Goal: Task Accomplishment & Management: Use online tool/utility

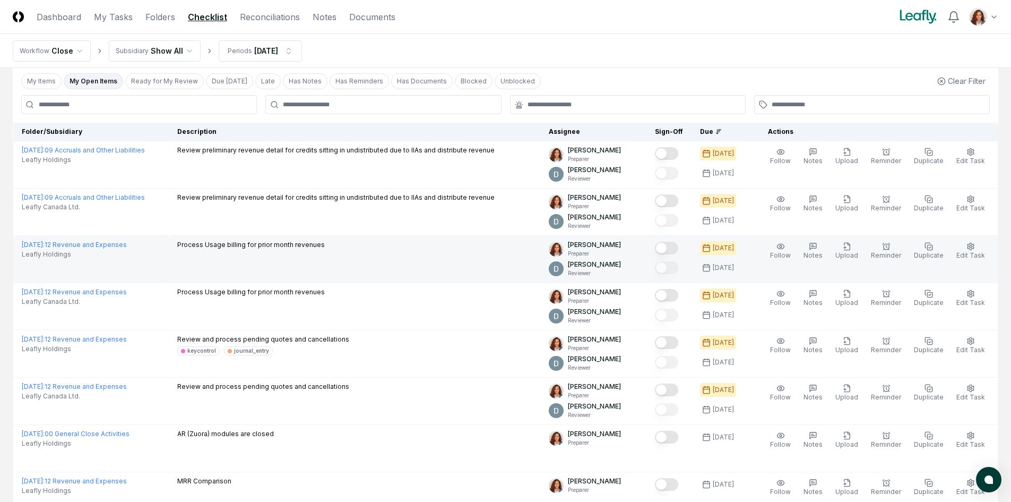
scroll to position [106, 0]
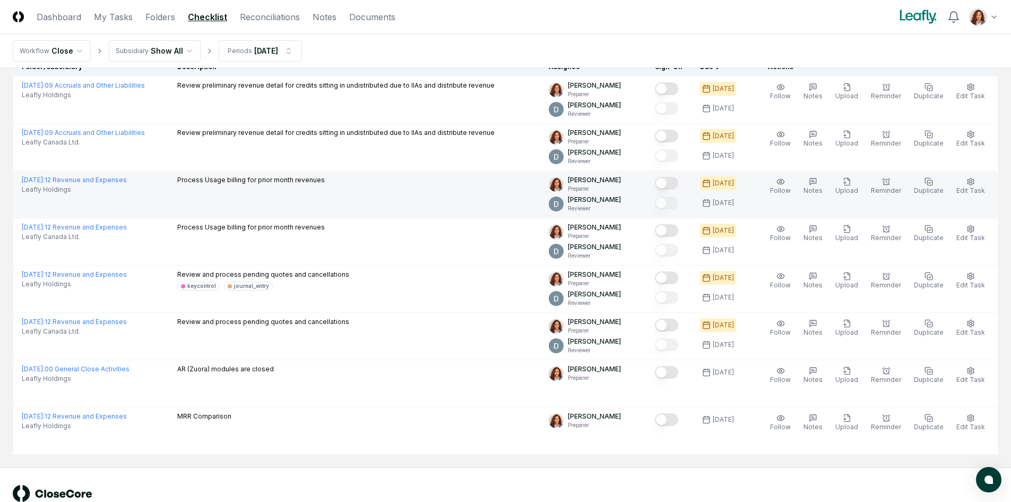
click at [670, 186] on button "Mark complete" at bounding box center [666, 183] width 23 height 13
click at [860, 189] on button "Upload" at bounding box center [846, 186] width 27 height 22
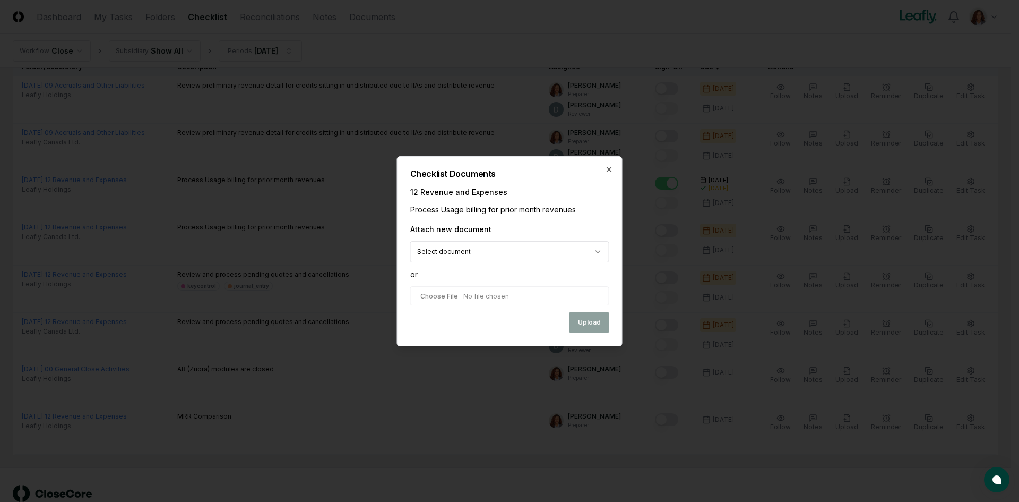
click at [476, 294] on input "file" at bounding box center [509, 295] width 199 height 19
type input "**********"
click at [576, 323] on button "Upload" at bounding box center [590, 322] width 40 height 21
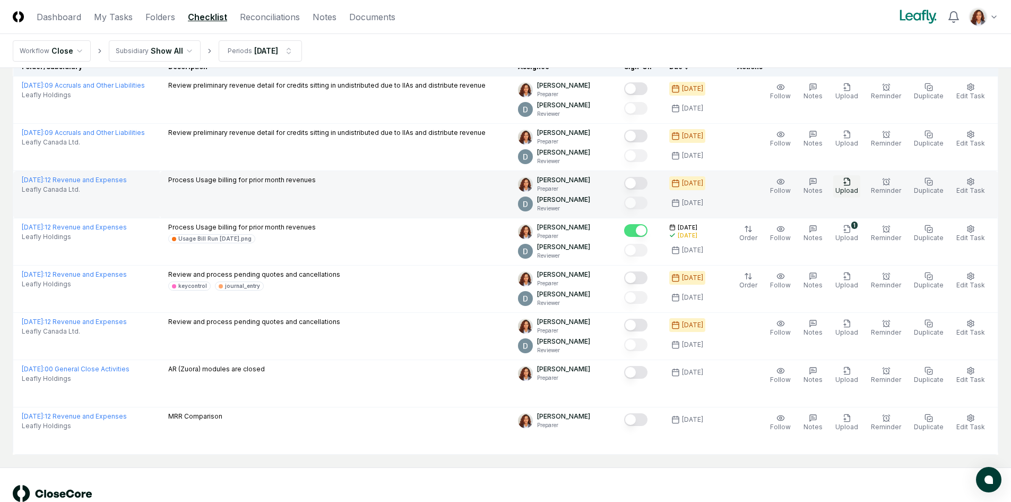
click at [849, 190] on span "Upload" at bounding box center [846, 190] width 23 height 8
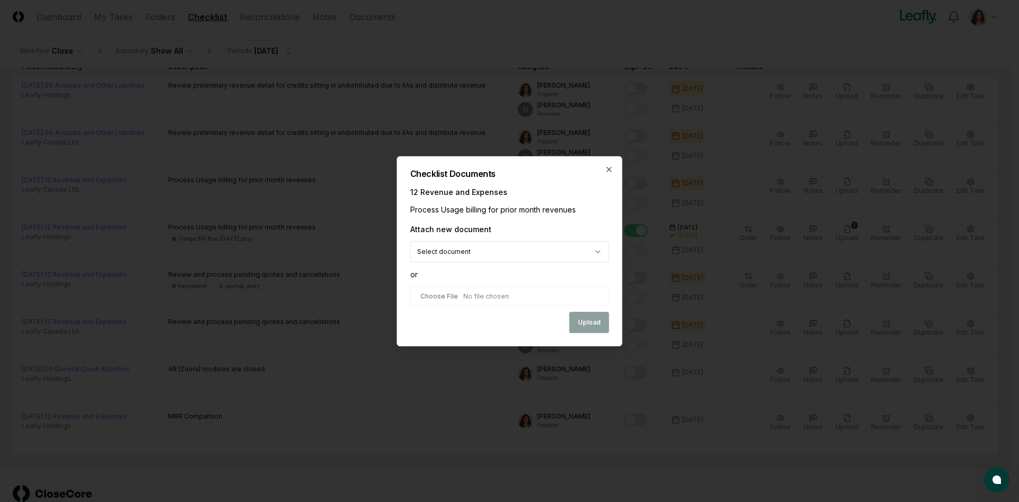
click at [477, 297] on input "file" at bounding box center [509, 295] width 199 height 19
type input "**********"
click at [598, 321] on button "Upload" at bounding box center [590, 322] width 40 height 21
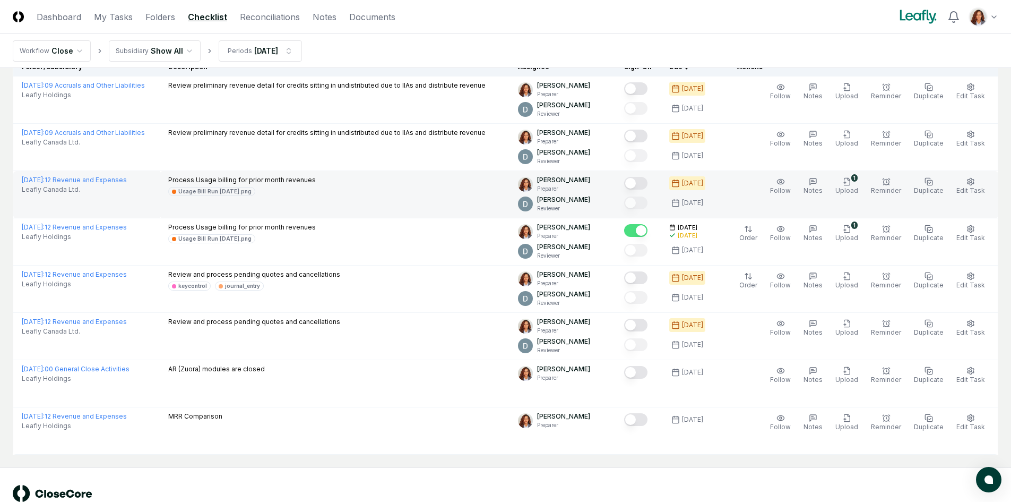
click at [646, 182] on button "Mark complete" at bounding box center [635, 183] width 23 height 13
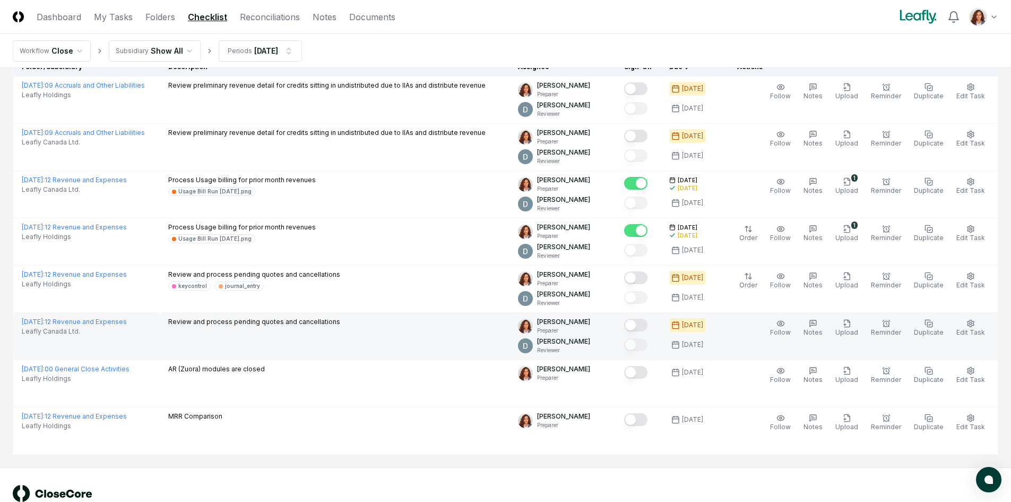
click at [644, 324] on button "Mark complete" at bounding box center [635, 324] width 23 height 13
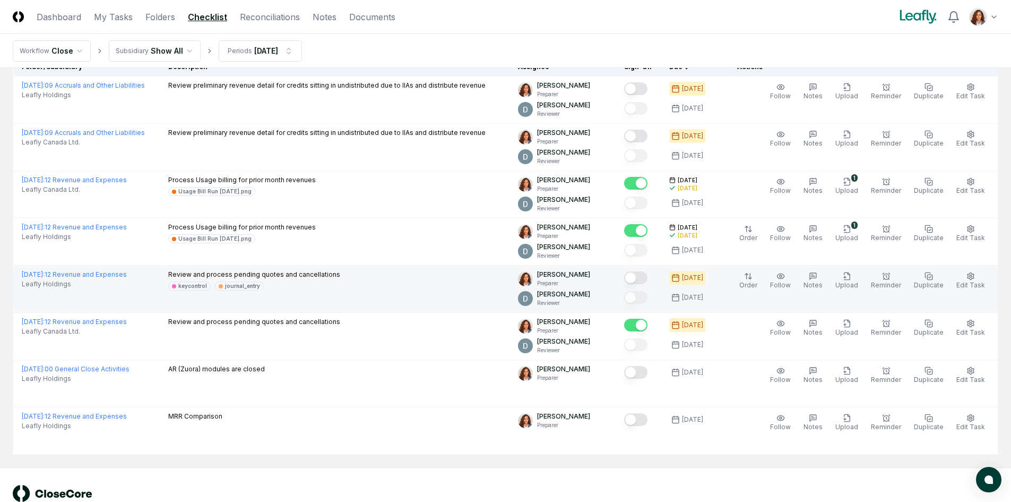
click at [640, 281] on button "Mark complete" at bounding box center [635, 277] width 23 height 13
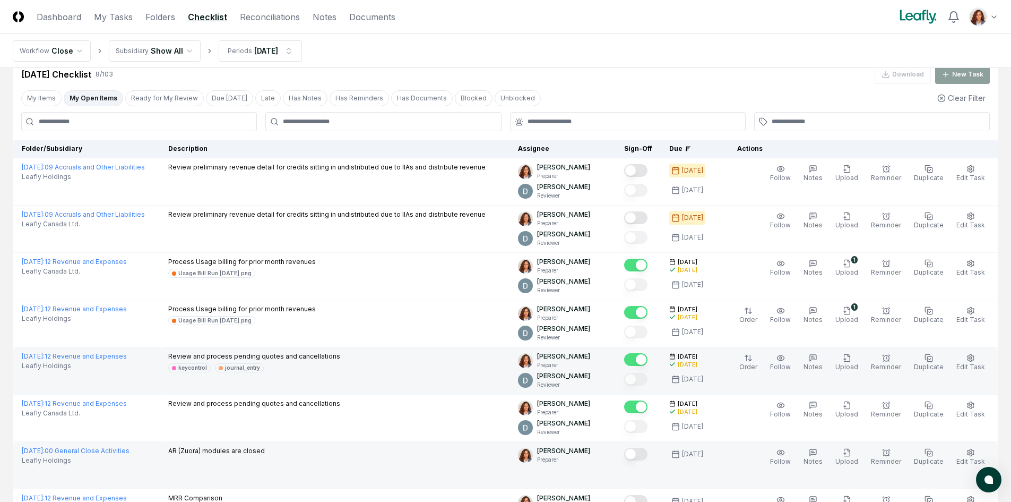
scroll to position [0, 0]
